Goal: Task Accomplishment & Management: Manage account settings

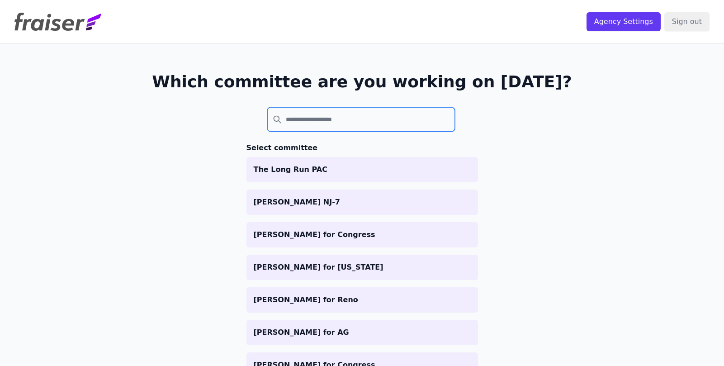
click at [338, 115] on input "search" at bounding box center [361, 119] width 188 height 24
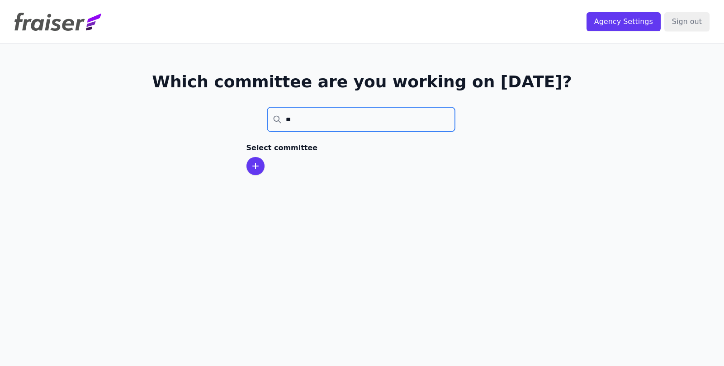
type input "*"
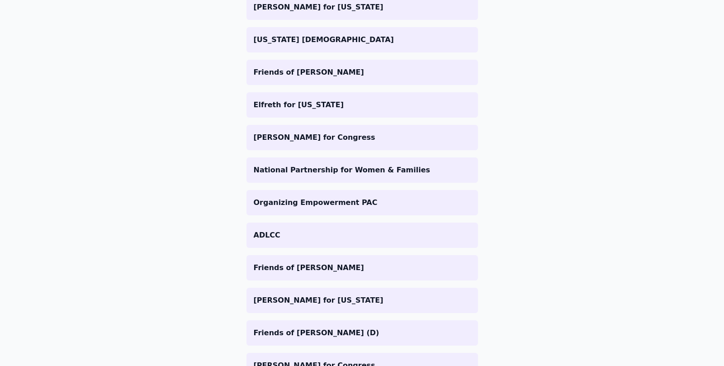
scroll to position [934, 0]
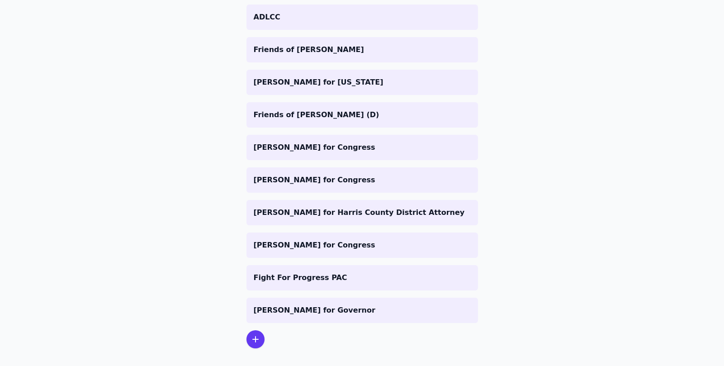
click at [260, 343] on icon at bounding box center [255, 339] width 11 height 11
click at [256, 338] on icon at bounding box center [255, 339] width 11 height 11
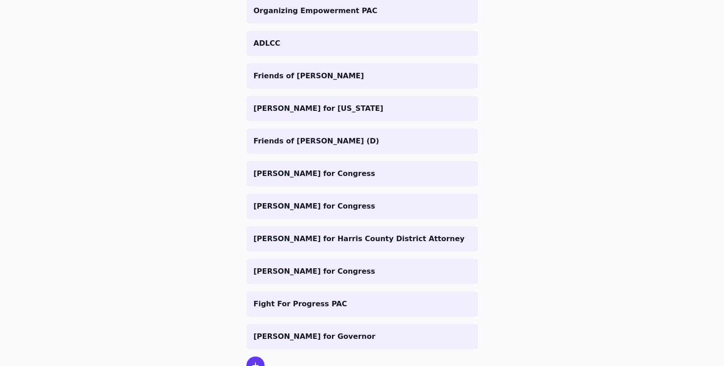
scroll to position [927, 0]
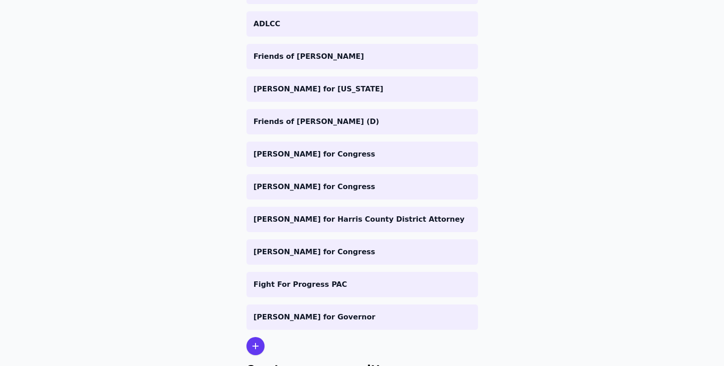
click at [252, 343] on icon at bounding box center [255, 345] width 11 height 11
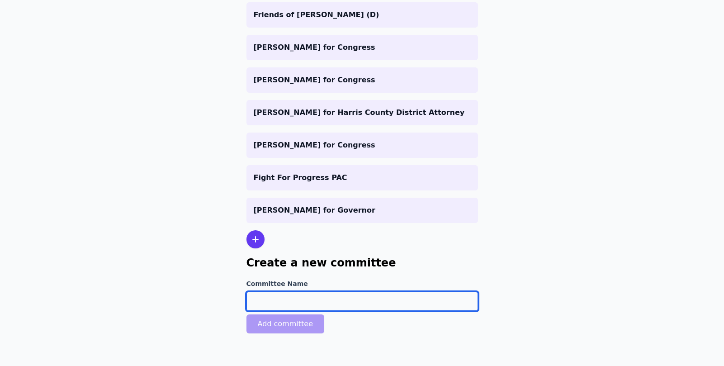
click at [266, 297] on input "Committee Name" at bounding box center [361, 301] width 231 height 19
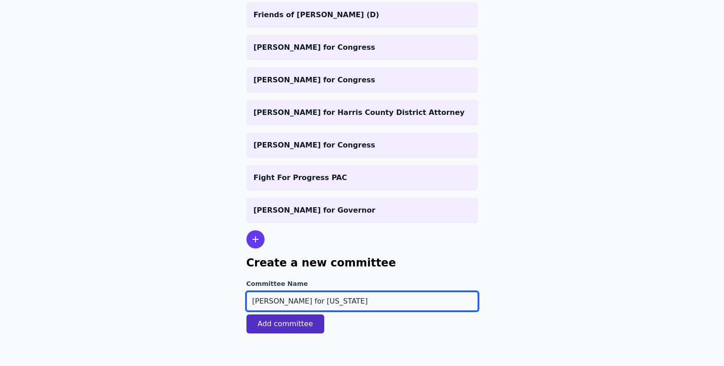
type input "[PERSON_NAME] for [US_STATE]"
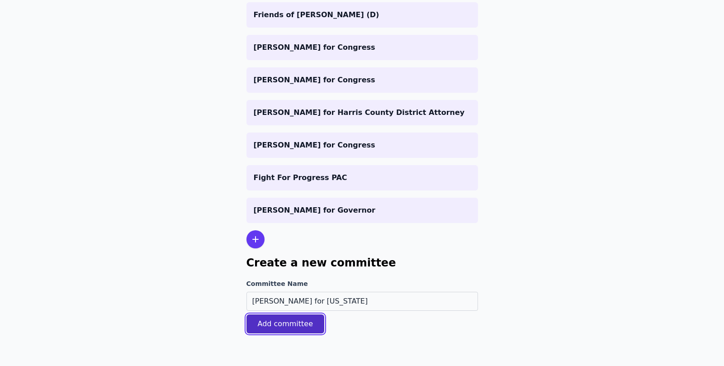
click at [263, 322] on button "Add committee" at bounding box center [285, 323] width 78 height 19
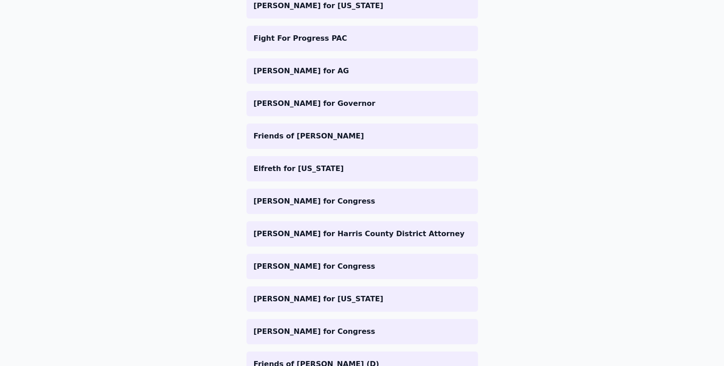
scroll to position [0, 0]
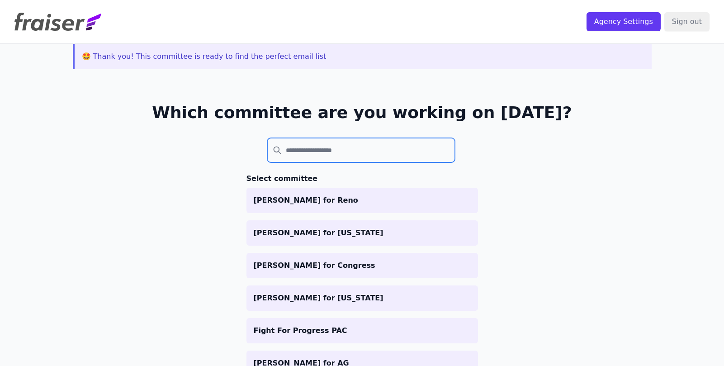
click at [286, 148] on input "search" at bounding box center [361, 150] width 188 height 24
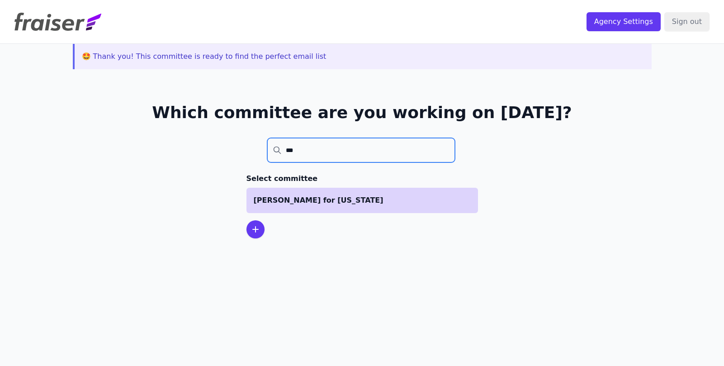
type input "***"
click at [285, 200] on p "[PERSON_NAME] for [US_STATE]" at bounding box center [362, 200] width 217 height 11
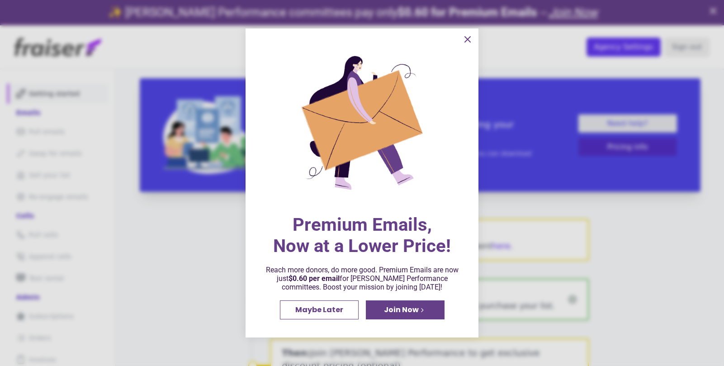
click at [465, 33] on button "information" at bounding box center [467, 39] width 18 height 18
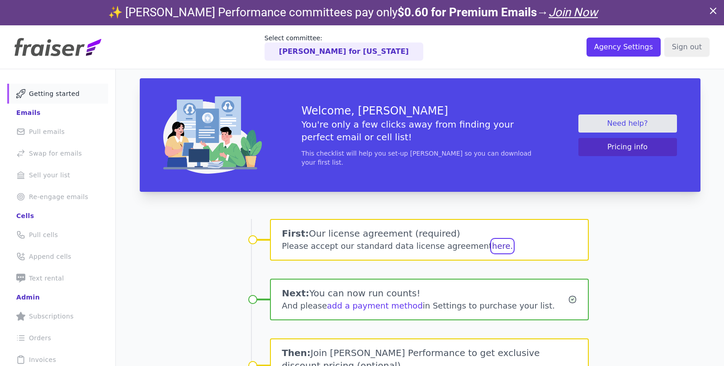
click at [492, 248] on button "here." at bounding box center [502, 246] width 21 height 13
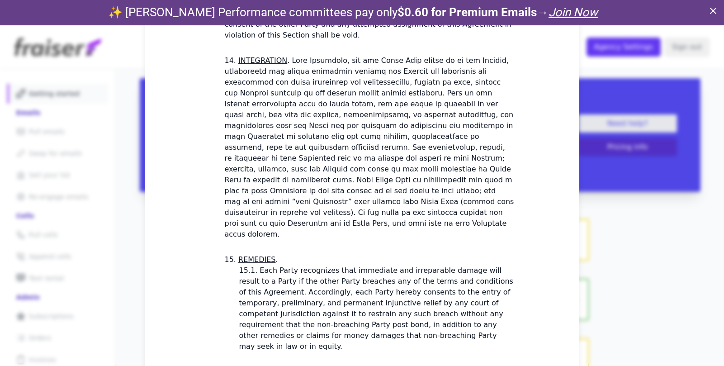
scroll to position [2694, 0]
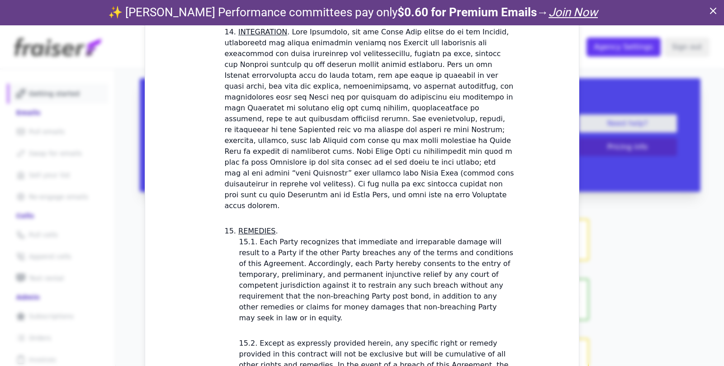
checkbox input "true"
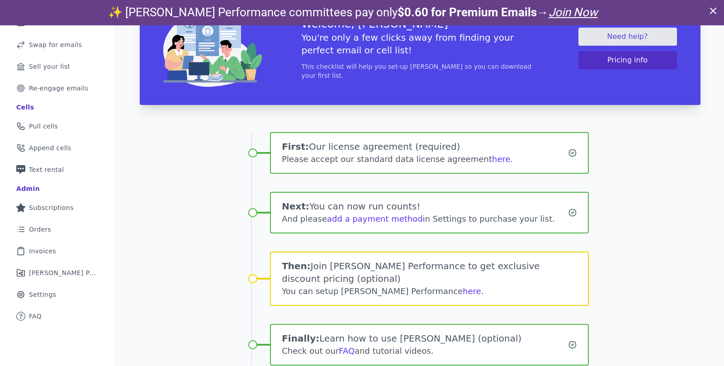
scroll to position [119, 0]
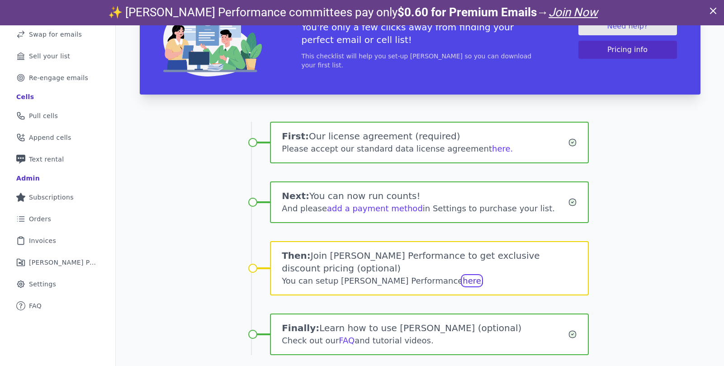
click at [463, 282] on link "here" at bounding box center [472, 280] width 19 height 9
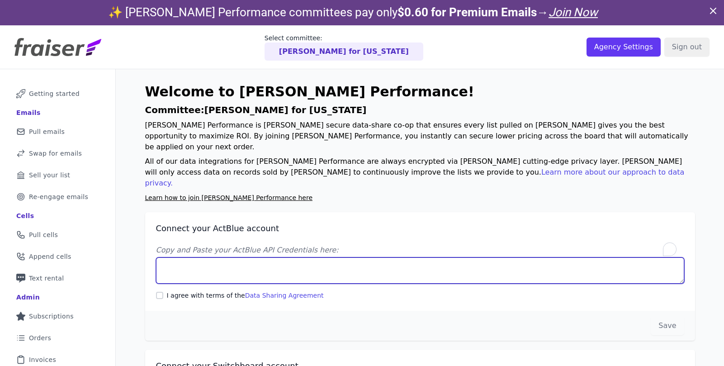
click at [349, 257] on textarea "Copy and Paste your ActBlue API Credentials here:" at bounding box center [420, 270] width 528 height 26
paste textarea "Client UUID: 06f69594-d6d4-4286-acdd-7bba7eac58e3 Client Secret: [SECURITY_DATA…"
type textarea "Client UUID: 06f69594-d6d4-4286-acdd-7bba7eac58e3 Client Secret: [SECURITY_DATA…"
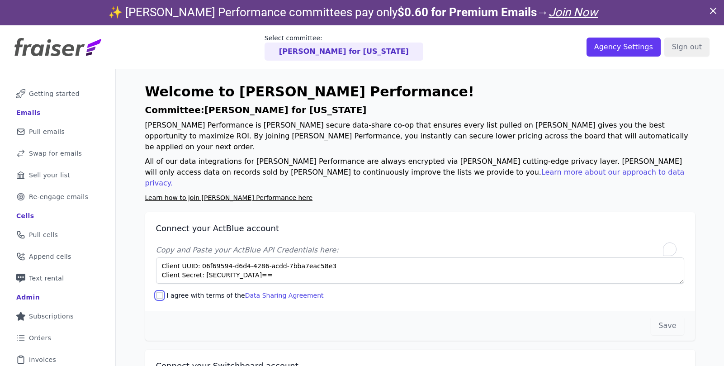
click at [162, 292] on input "I agree with terms of the Data Sharing Agreement" at bounding box center [159, 295] width 7 height 7
checkbox input "true"
click at [664, 316] on button "Save" at bounding box center [667, 325] width 33 height 19
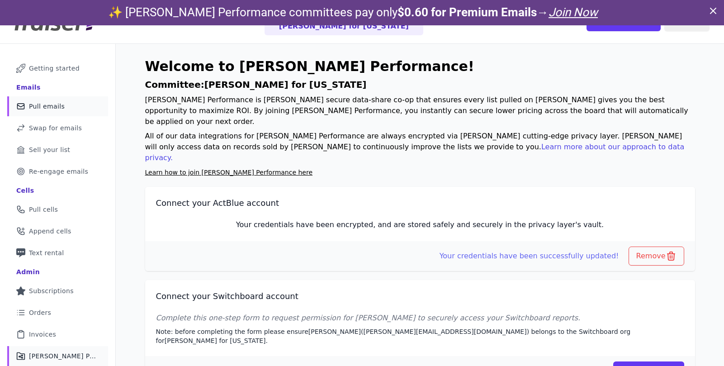
click at [71, 104] on link "Mail Icon Outline of a mail envelope Pull emails" at bounding box center [57, 106] width 101 height 20
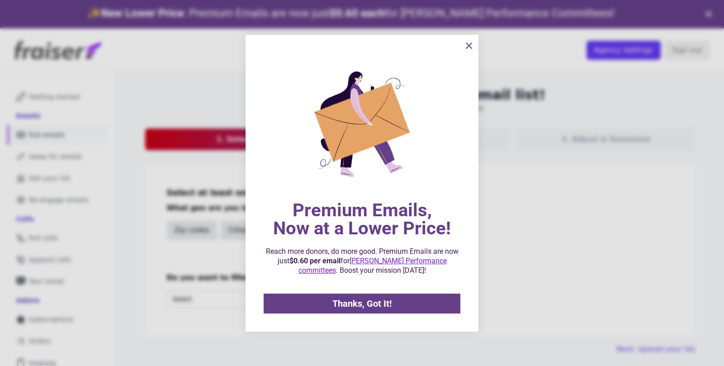
click at [469, 43] on icon "information" at bounding box center [468, 45] width 11 height 11
